Goal: Task Accomplishment & Management: Manage account settings

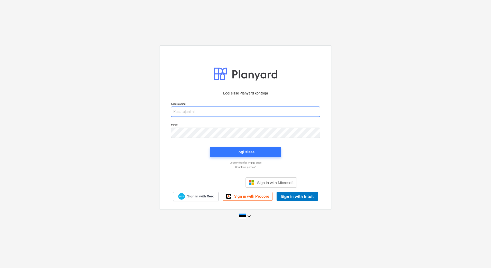
click at [208, 115] on input "email" at bounding box center [245, 112] width 149 height 10
type input "[EMAIL_ADDRESS][DOMAIN_NAME]"
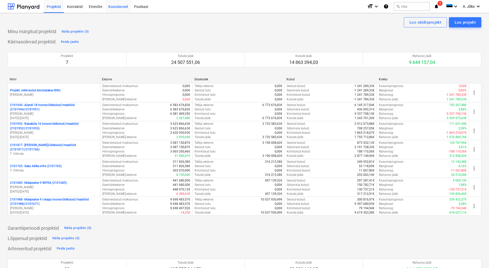
click at [110, 6] on div "Koondarved" at bounding box center [118, 6] width 26 height 13
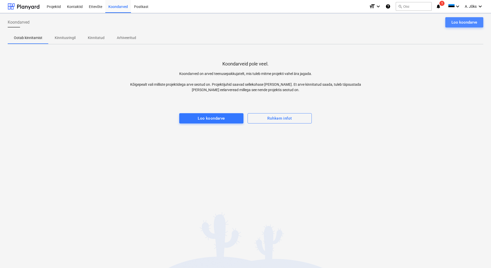
click at [458, 22] on div "Loo koondarve" at bounding box center [464, 22] width 26 height 7
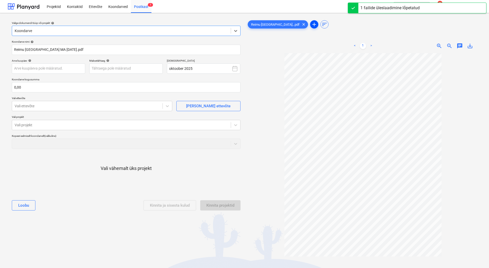
click at [311, 22] on span "add" at bounding box center [314, 24] width 6 height 6
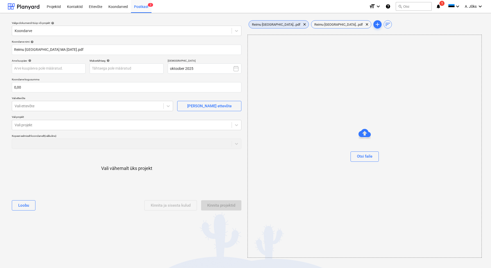
click at [272, 24] on span "Reimu [GEOGRAPHIC_DATA]...pdf" at bounding box center [276, 25] width 55 height 4
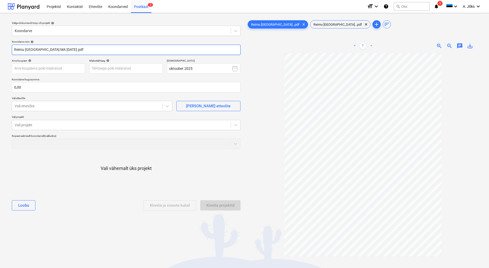
click at [63, 49] on input "Reimu [GEOGRAPHIC_DATA] MA [DATE].pdf" at bounding box center [126, 50] width 229 height 10
click at [63, 50] on input "Reimu [GEOGRAPHIC_DATA] MA [DATE].pdf" at bounding box center [126, 50] width 229 height 10
click at [62, 50] on input "Reimu [GEOGRAPHIC_DATA] MA [DATE].pdf" at bounding box center [126, 50] width 229 height 10
type input "Reimu Saaremaa maj.kulude aruanne MA-01-10-25-[GEOGRAPHIC_DATA]pdf"
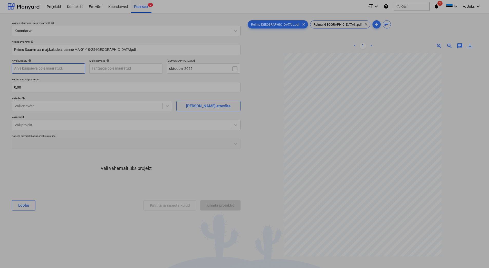
click at [54, 70] on body "Projektid Kontaktid Ettevõte Koondarved Postkast 2 format_size keyboard_arrow_d…" at bounding box center [244, 134] width 489 height 268
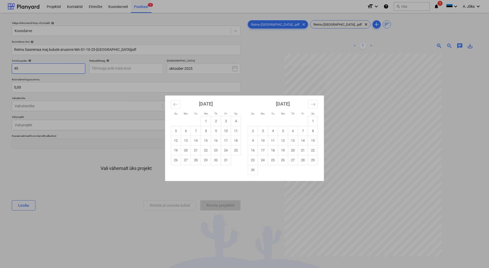
type input "4"
click at [208, 122] on td "1" at bounding box center [206, 121] width 10 height 10
type input "[DATE]"
click at [117, 66] on body "Projektid Kontaktid Ettevõte Koondarved Postkast 2 format_size keyboard_arrow_d…" at bounding box center [244, 134] width 489 height 268
click at [237, 120] on td "4" at bounding box center [236, 121] width 10 height 10
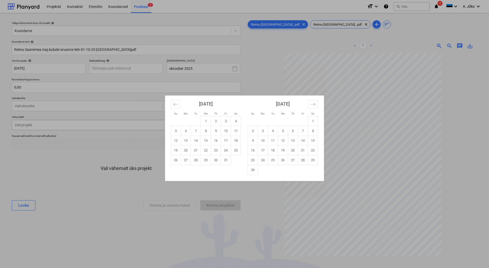
type input "[DATE]"
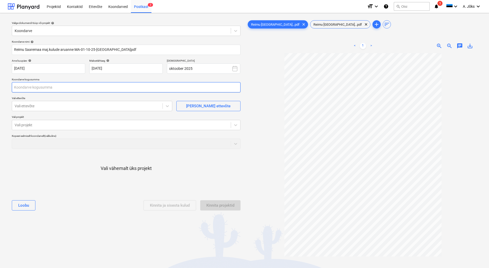
click at [64, 88] on input "text" at bounding box center [126, 87] width 229 height 10
type input "408,13"
click at [43, 106] on div at bounding box center [87, 105] width 145 height 5
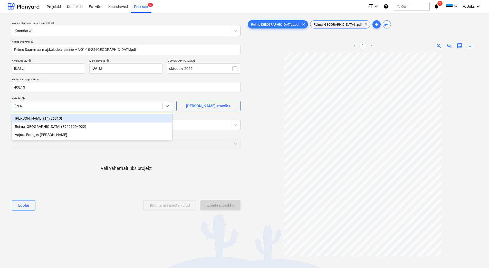
type input "reimu"
click at [52, 117] on div "Reimu [GEOGRAPHIC_DATA] (39201294922)" at bounding box center [92, 118] width 161 height 8
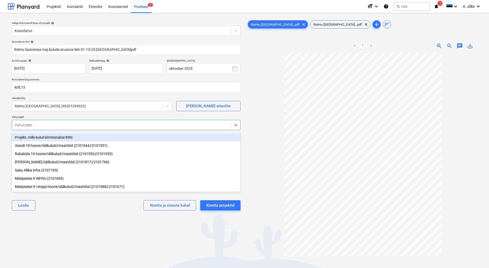
click at [53, 125] on div at bounding box center [122, 125] width 214 height 5
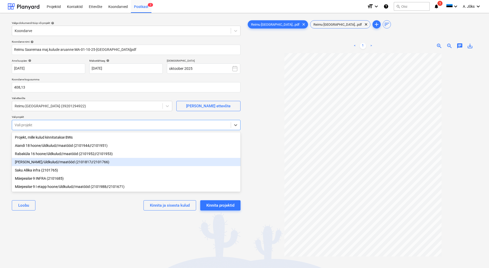
click at [50, 165] on div "[PERSON_NAME]/üldkulud//maatööd (2101817//2101766)" at bounding box center [126, 162] width 229 height 8
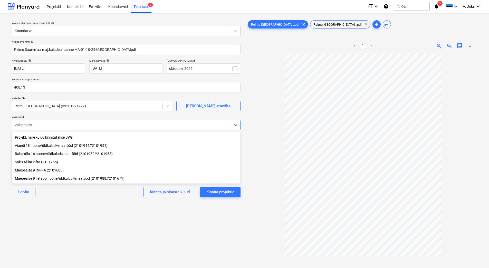
click at [49, 179] on div "Mäepealse 9 I etapp hoone/üldkulud//maatööd (2101988//2101671)" at bounding box center [126, 178] width 229 height 8
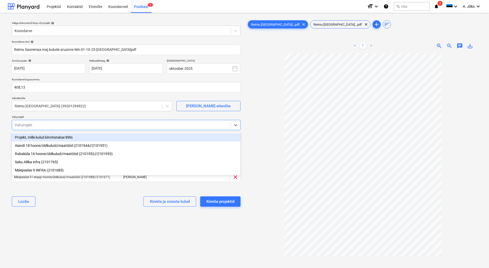
click at [63, 135] on div "Projekt, mille kulud kinnitatakse BWs" at bounding box center [126, 137] width 229 height 8
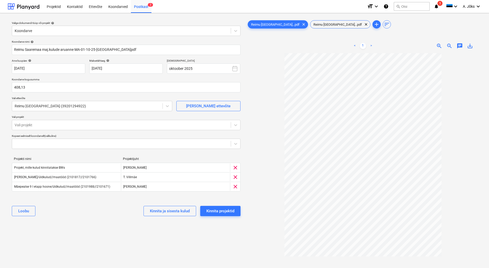
click at [99, 212] on div "[PERSON_NAME] ja sisesta kulud Kinnita projektid" at bounding box center [126, 211] width 229 height 18
click at [234, 210] on div "Kinnita projektid" at bounding box center [220, 211] width 28 height 7
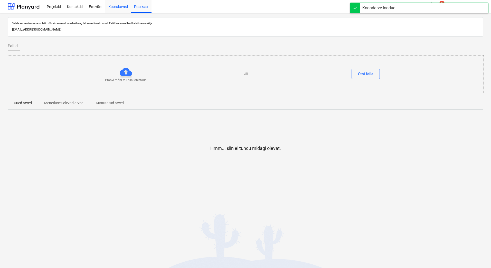
click at [119, 2] on div "Koondarved" at bounding box center [118, 6] width 26 height 13
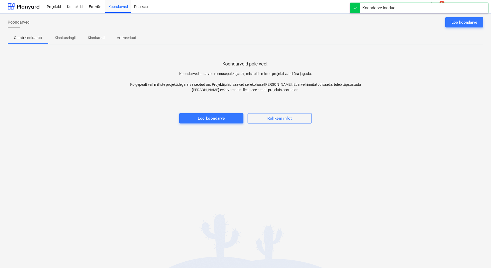
click at [66, 38] on p "Kinnitusringil" at bounding box center [65, 37] width 21 height 5
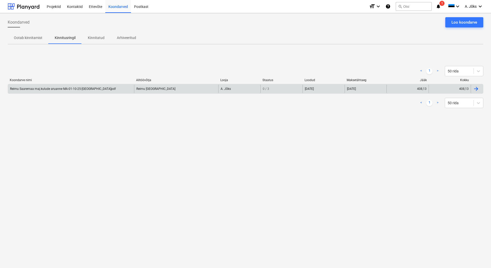
click at [77, 86] on div "Reimu Saaremaa maj.kulude aruanne MA-01-10-25-[GEOGRAPHIC_DATA]pdf" at bounding box center [71, 89] width 126 height 8
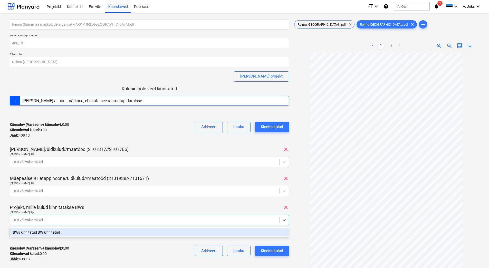
click at [228, 220] on div at bounding box center [145, 220] width 264 height 5
click at [213, 231] on div "BWs kinnitatud BW kinnitatud" at bounding box center [149, 232] width 279 height 8
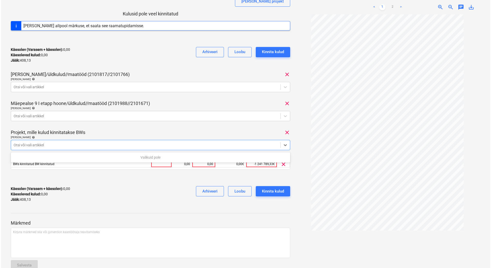
scroll to position [77, 0]
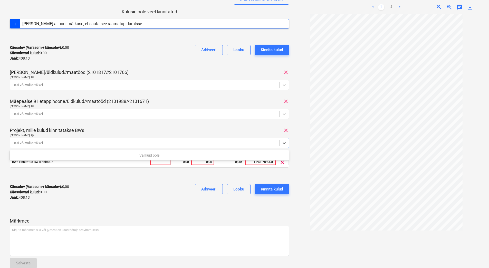
click at [169, 176] on div at bounding box center [149, 176] width 279 height 8
click at [198, 162] on div "0,00" at bounding box center [202, 162] width 19 height 6
type input "250"
click at [278, 188] on div "Kinnita kulud" at bounding box center [272, 189] width 22 height 7
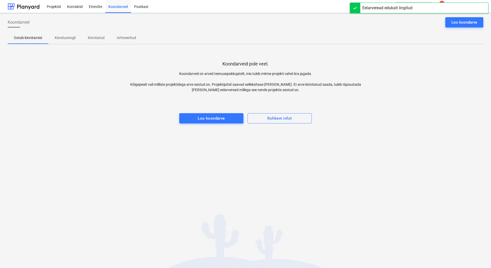
drag, startPoint x: 63, startPoint y: 33, endPoint x: 64, endPoint y: 37, distance: 4.3
click at [63, 34] on button "Kinnitusringil" at bounding box center [65, 38] width 33 height 12
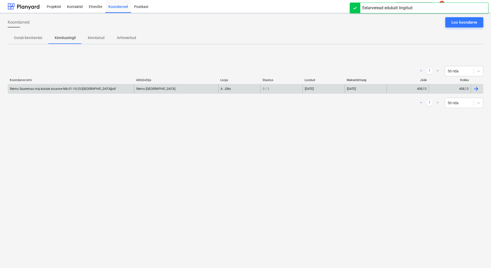
click at [66, 91] on div "Reimu Saaremaa maj.kulude aruanne MA-01-10-25-[GEOGRAPHIC_DATA]pdf" at bounding box center [71, 89] width 126 height 8
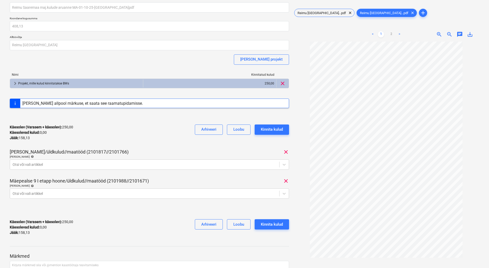
scroll to position [11, 0]
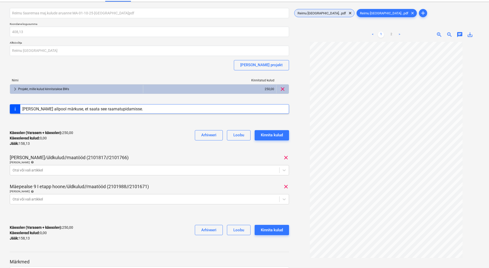
click at [312, 13] on span "Reimu [GEOGRAPHIC_DATA]...pdf" at bounding box center [322, 13] width 55 height 4
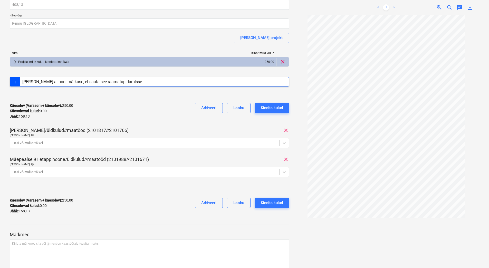
scroll to position [63, 0]
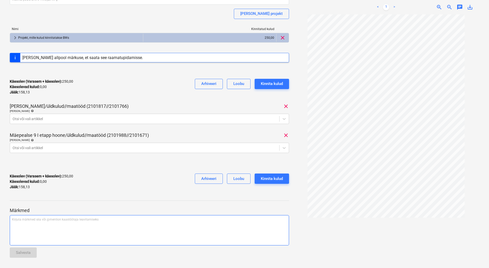
click at [46, 227] on div "Kirjuta märkmed siia või @mention kaastöötaja teavitamiseks ﻿" at bounding box center [149, 230] width 279 height 30
click at [64, 219] on span "NB! BW - 250,00eur. Saku - 79,06eur., Mäepealse - 79,07eur." at bounding box center [53, 220] width 82 height 4
click at [41, 219] on span "NB! BW - 250,00eur. Saku - 79,06eur., Mäepealse - 79,07eur." at bounding box center [53, 220] width 83 height 4
click at [40, 220] on span "NB! BW - 250,00eur. Saku - 79,06eur., Mäepealse - 79,07eur." at bounding box center [54, 220] width 84 height 4
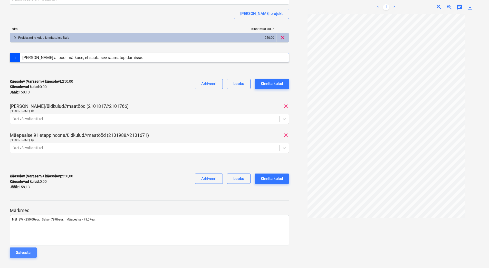
click at [34, 253] on button "Salvesta" at bounding box center [23, 253] width 27 height 10
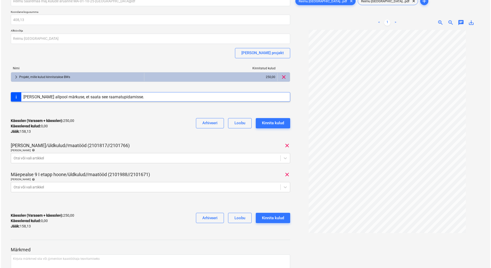
scroll to position [0, 0]
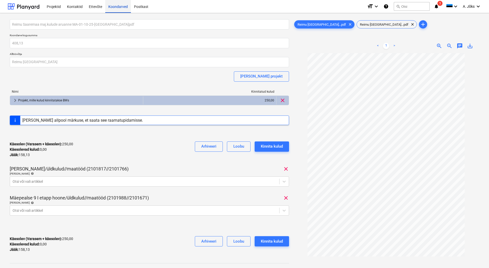
click at [111, 5] on div "Koondarved" at bounding box center [118, 6] width 26 height 13
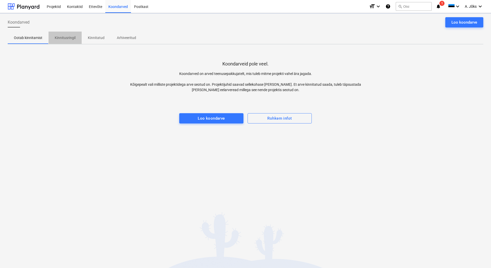
click at [74, 41] on span "Kinnitusringil" at bounding box center [65, 38] width 33 height 8
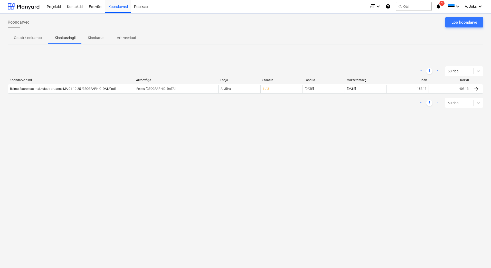
click at [270, 131] on div "Koondarved Loo koondarve Ootab kinnitamist Kinnitusringil Kinnitatud Arhiveerit…" at bounding box center [245, 140] width 491 height 255
click at [78, 136] on div "Koondarved Loo koondarve Ootab kinnitamist Kinnitusringil Kinnitatud Arhiveerit…" at bounding box center [245, 140] width 491 height 255
click at [460, 21] on div "Loo koondarve" at bounding box center [464, 22] width 26 height 7
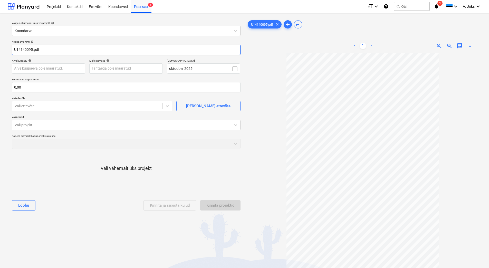
click at [14, 50] on input "U14140095.pdf" at bounding box center [126, 50] width 229 height 10
paste input "Saku Läte OÜ"
click at [26, 50] on input "Saku Läte OU arve U14140095.pdf" at bounding box center [126, 50] width 229 height 10
type input "Saku Late OU arve U14140095.pdf"
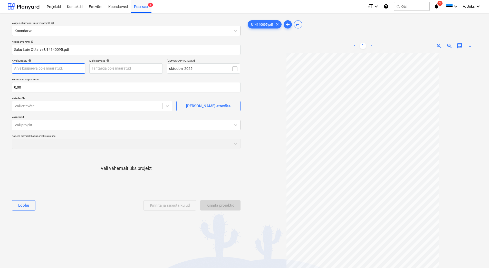
click at [38, 68] on body "Projektid Kontaktid Ettevõte Koondarved Postkast 1 format_size keyboard_arrow_d…" at bounding box center [244, 134] width 489 height 268
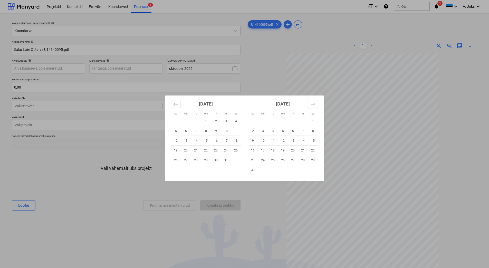
click at [206, 121] on td "1" at bounding box center [206, 121] width 10 height 10
type input "[DATE]"
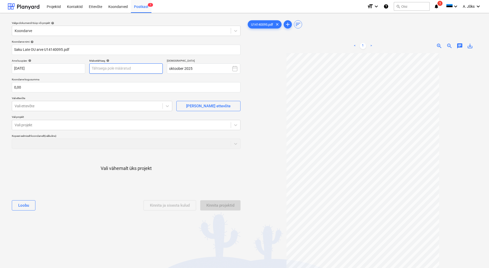
click at [118, 68] on body "Projektid Kontaktid Ettevõte Koondarved Postkast 1 format_size keyboard_arrow_d…" at bounding box center [244, 134] width 489 height 268
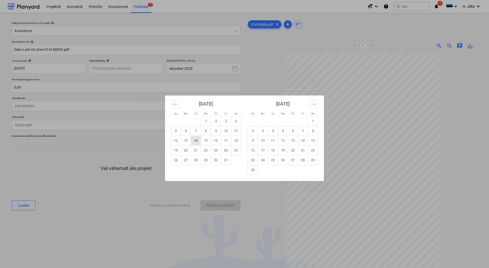
click at [194, 139] on td "14" at bounding box center [196, 141] width 10 height 10
type input "[DATE]"
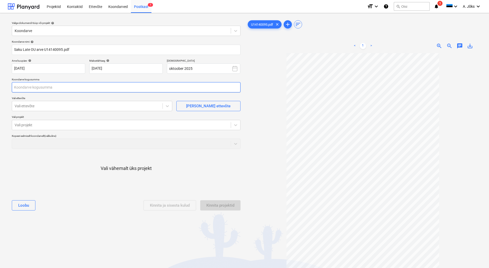
click at [66, 91] on input "text" at bounding box center [126, 87] width 229 height 10
type input "32,35"
click at [58, 106] on div at bounding box center [87, 105] width 145 height 5
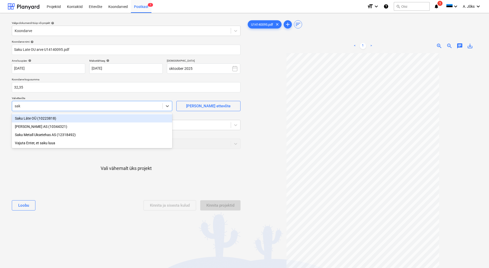
type input "saku"
click at [43, 116] on div "Saku Läte OÜ (10223818)" at bounding box center [92, 118] width 161 height 8
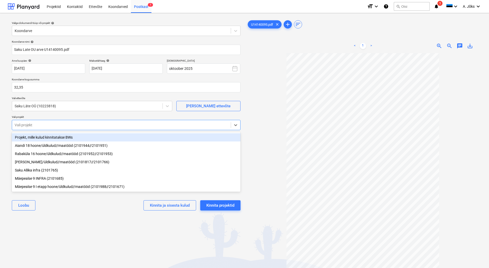
click at [42, 125] on div at bounding box center [122, 125] width 214 height 5
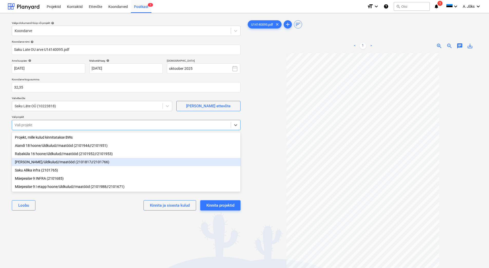
click at [48, 162] on div "[PERSON_NAME]/üldkulud//maatööd (2101817//2101766)" at bounding box center [126, 162] width 229 height 8
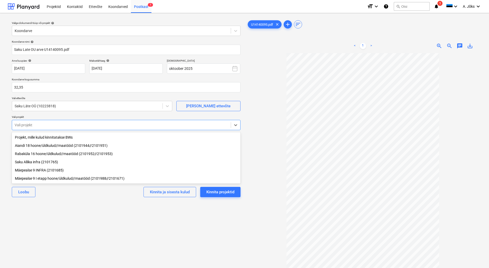
click at [95, 217] on div "Valige dokumendi tüüp või projekt help Koondarve Koondarve nimi help Saku Late …" at bounding box center [126, 163] width 237 height 292
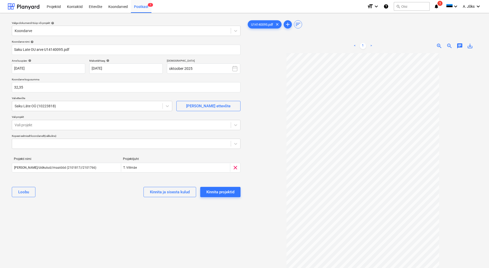
click at [101, 219] on div "Valige dokumendi tüüp või projekt help Koondarve Koondarve nimi help Saku Late …" at bounding box center [126, 163] width 237 height 292
click at [231, 190] on div "Kinnita projektid" at bounding box center [220, 192] width 28 height 7
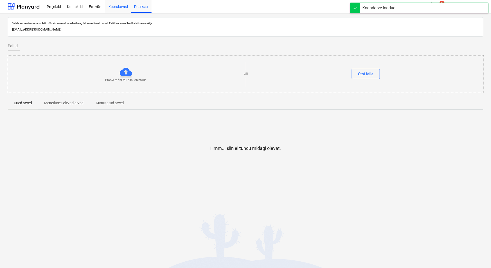
click at [119, 8] on div "Koondarved" at bounding box center [118, 6] width 26 height 13
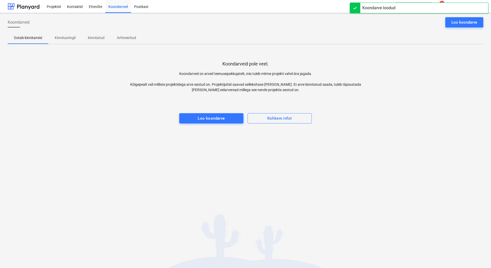
click at [73, 40] on p "Kinnitusringil" at bounding box center [65, 37] width 21 height 5
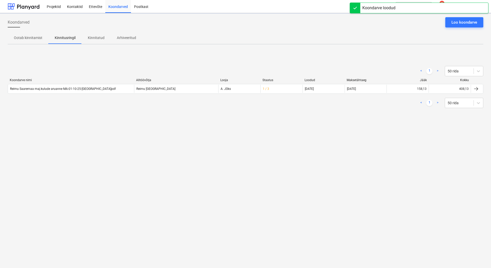
click at [78, 133] on div "Koondarved Loo koondarve Ootab kinnitamist Kinnitusringil Kinnitatud Arhiveerit…" at bounding box center [245, 140] width 491 height 255
click at [288, 172] on div "Koondarved Loo koondarve Ootab kinnitamist Kinnitusringil Kinnitatud Arhiveerit…" at bounding box center [245, 140] width 491 height 255
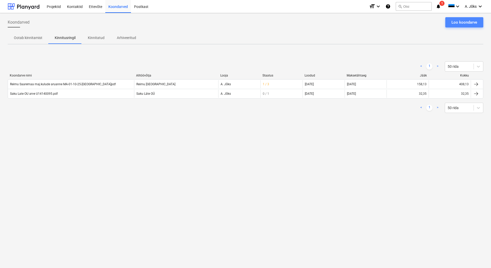
click at [467, 24] on div "Loo koondarve" at bounding box center [464, 22] width 26 height 7
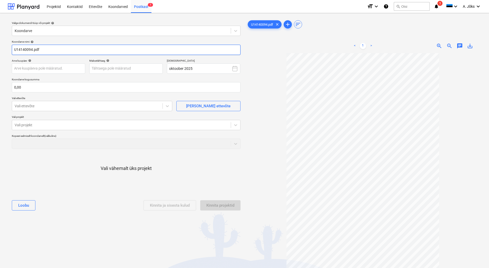
click at [15, 51] on input "U14140094.pdf" at bounding box center [126, 50] width 229 height 10
paste input "Saku Läte OÜ"
click at [25, 50] on input "Saku Läte OU arve U14140094.pdf" at bounding box center [126, 50] width 229 height 10
click at [27, 50] on input "Saku Läte OU arve U14140094.pdf" at bounding box center [126, 50] width 229 height 10
type input "Saku Late OU arve U14140094.pdf"
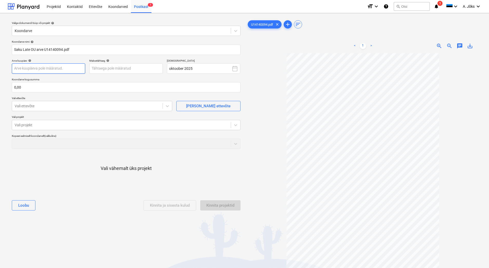
click at [74, 69] on body "Projektid Kontaktid Ettevõte Koondarved Postkast 1 format_size keyboard_arrow_d…" at bounding box center [244, 134] width 489 height 268
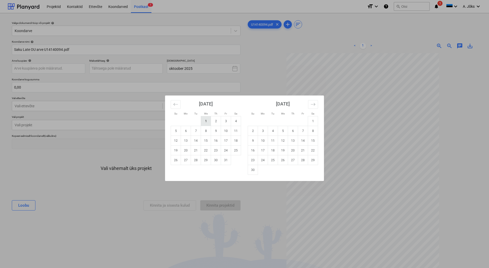
click at [207, 119] on td "1" at bounding box center [206, 121] width 10 height 10
type input "[DATE]"
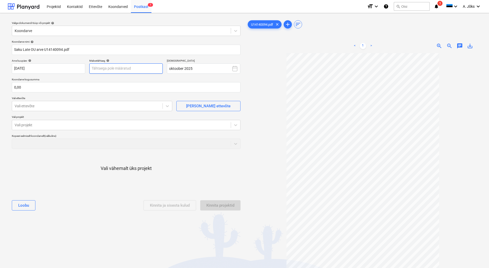
click at [138, 69] on body "Projektid Kontaktid Ettevõte Koondarved Postkast 1 format_size keyboard_arrow_d…" at bounding box center [244, 134] width 489 height 268
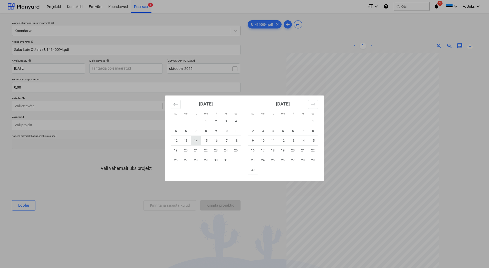
click at [196, 140] on td "14" at bounding box center [196, 141] width 10 height 10
type input "[DATE]"
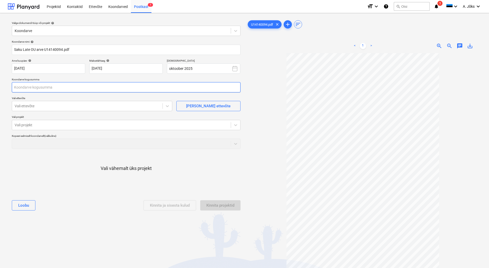
click at [82, 85] on input "text" at bounding box center [126, 87] width 229 height 10
type input "45,80"
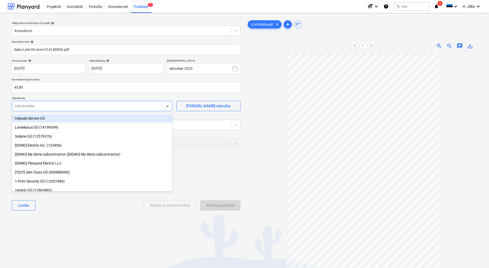
click at [46, 107] on div at bounding box center [87, 105] width 145 height 5
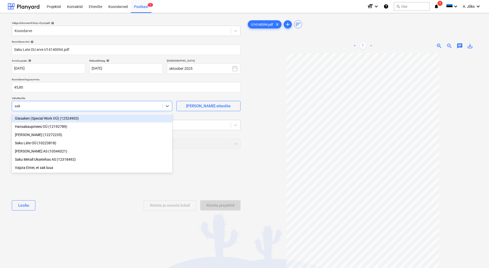
type input "saku"
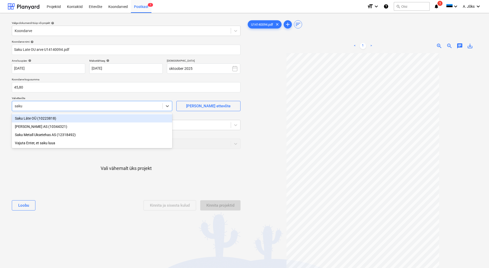
click at [37, 118] on div "Saku Läte OÜ (10223818)" at bounding box center [92, 118] width 161 height 8
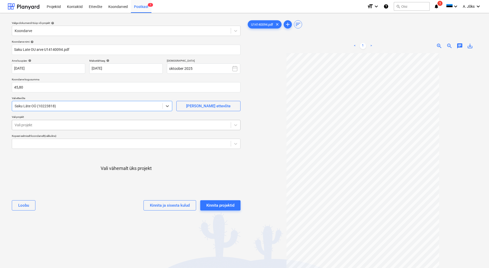
click at [39, 126] on div at bounding box center [122, 125] width 214 height 5
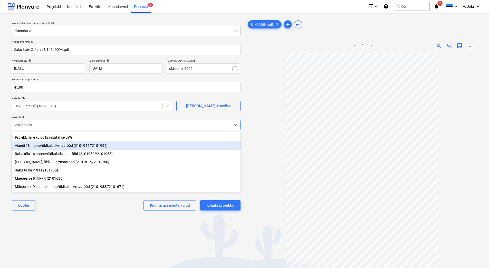
click at [38, 145] on div "Aiandi 18 hoone/üldkulud//maatööd (2101944//2101951)" at bounding box center [126, 146] width 229 height 8
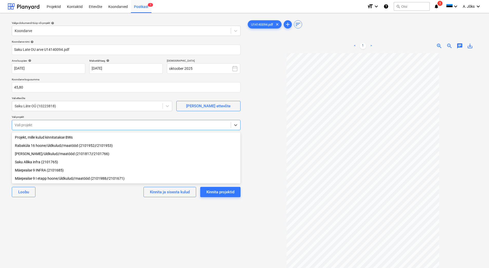
click at [68, 201] on div "[PERSON_NAME] ja sisesta kulud Kinnita projektid" at bounding box center [126, 192] width 229 height 18
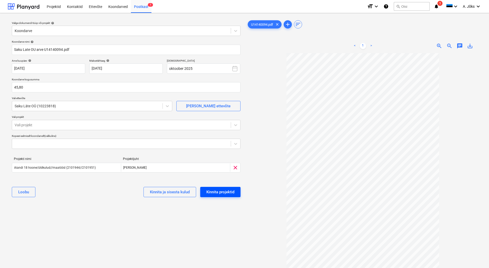
click at [219, 191] on div "Kinnita projektid" at bounding box center [220, 192] width 28 height 7
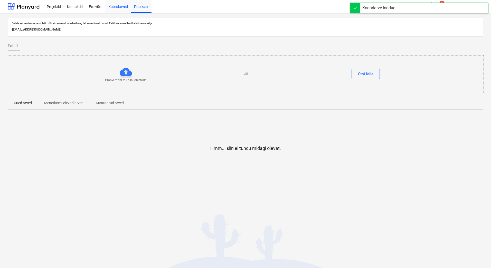
click at [120, 8] on div "Koondarved" at bounding box center [118, 6] width 26 height 13
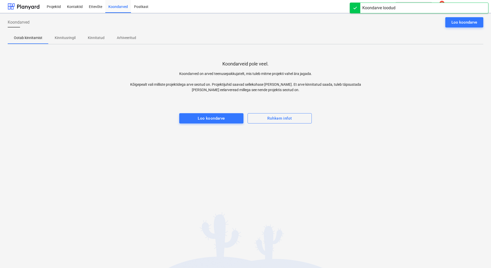
click at [68, 37] on p "Kinnitusringil" at bounding box center [65, 37] width 21 height 5
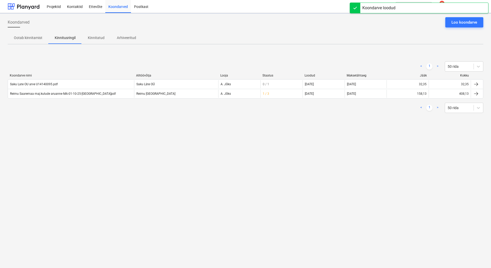
click at [102, 148] on div "Koondarved Loo koondarve Ootab kinnitamist Kinnitusringil Kinnitatud Arhiveerit…" at bounding box center [245, 140] width 491 height 255
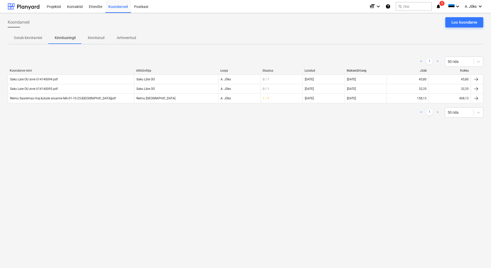
click at [264, 148] on div "Koondarved Loo koondarve Ootab kinnitamist Kinnitusringil Kinnitatud Arhiveerit…" at bounding box center [245, 140] width 491 height 255
